Goal: Information Seeking & Learning: Check status

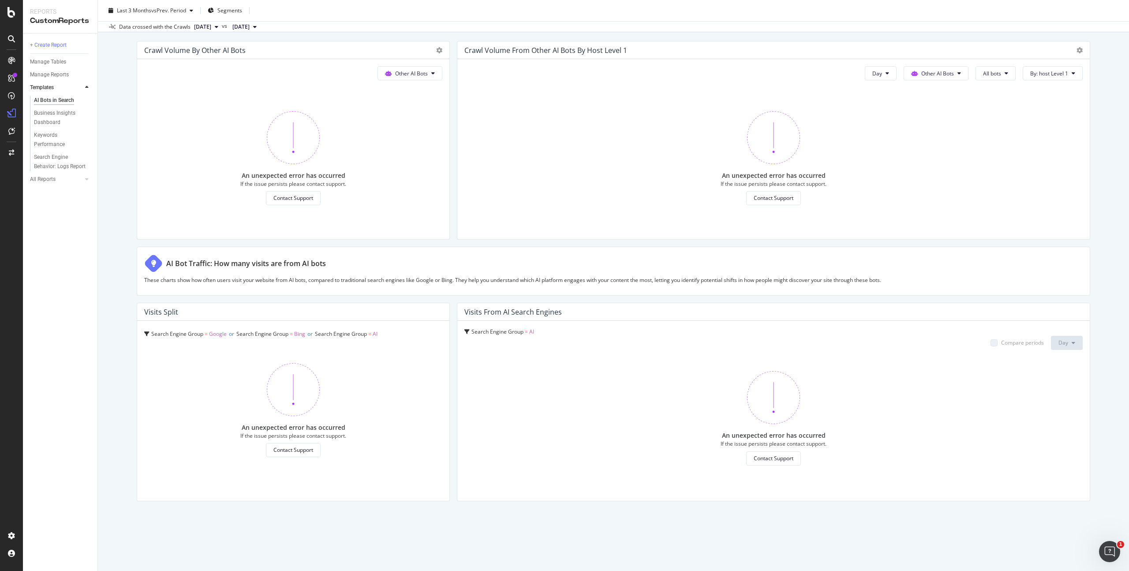
scroll to position [1176, 0]
